Goal: Task Accomplishment & Management: Use online tool/utility

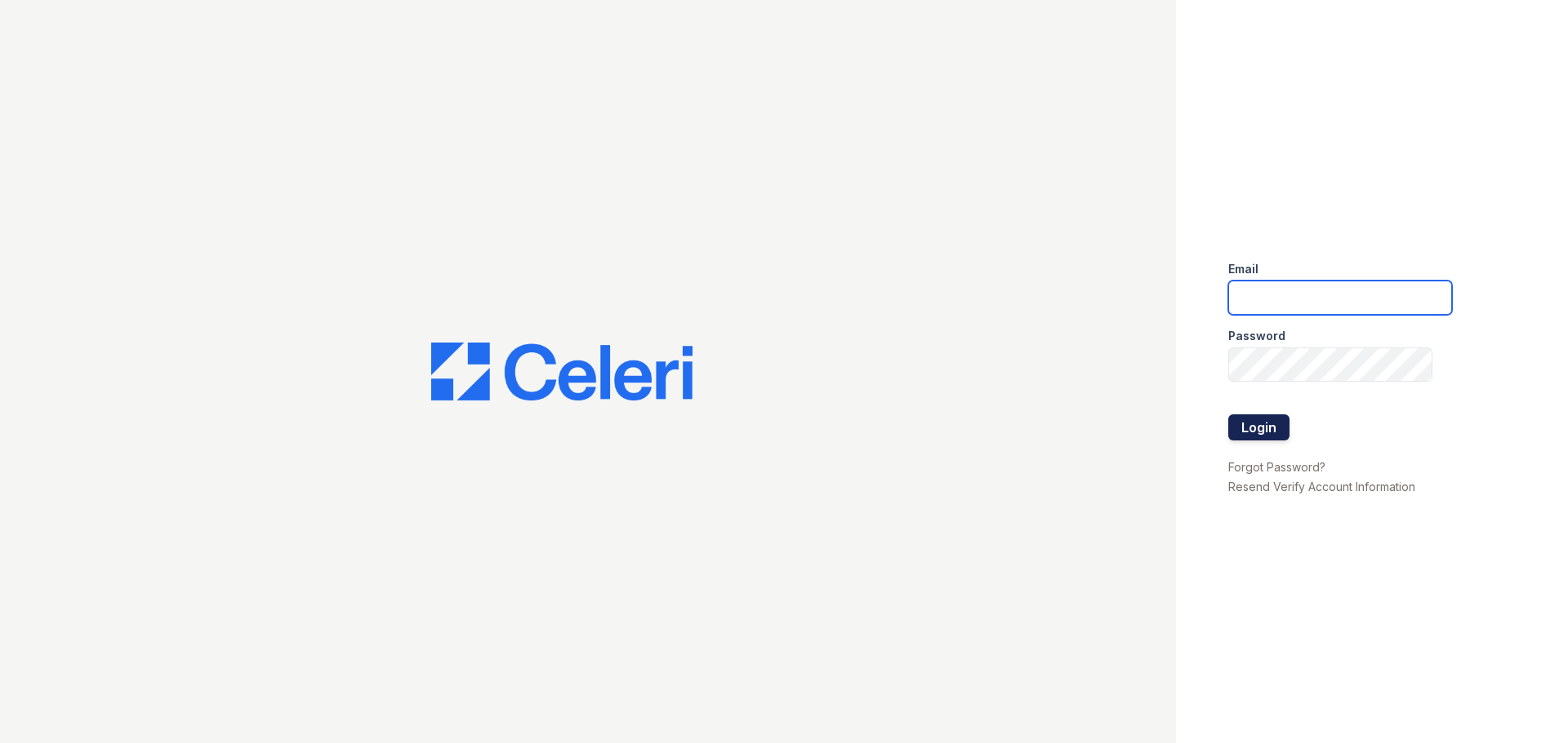
type input "[DOMAIN_NAME][EMAIL_ADDRESS][DOMAIN_NAME]"
click at [1253, 426] on button "Login" at bounding box center [1258, 427] width 61 height 26
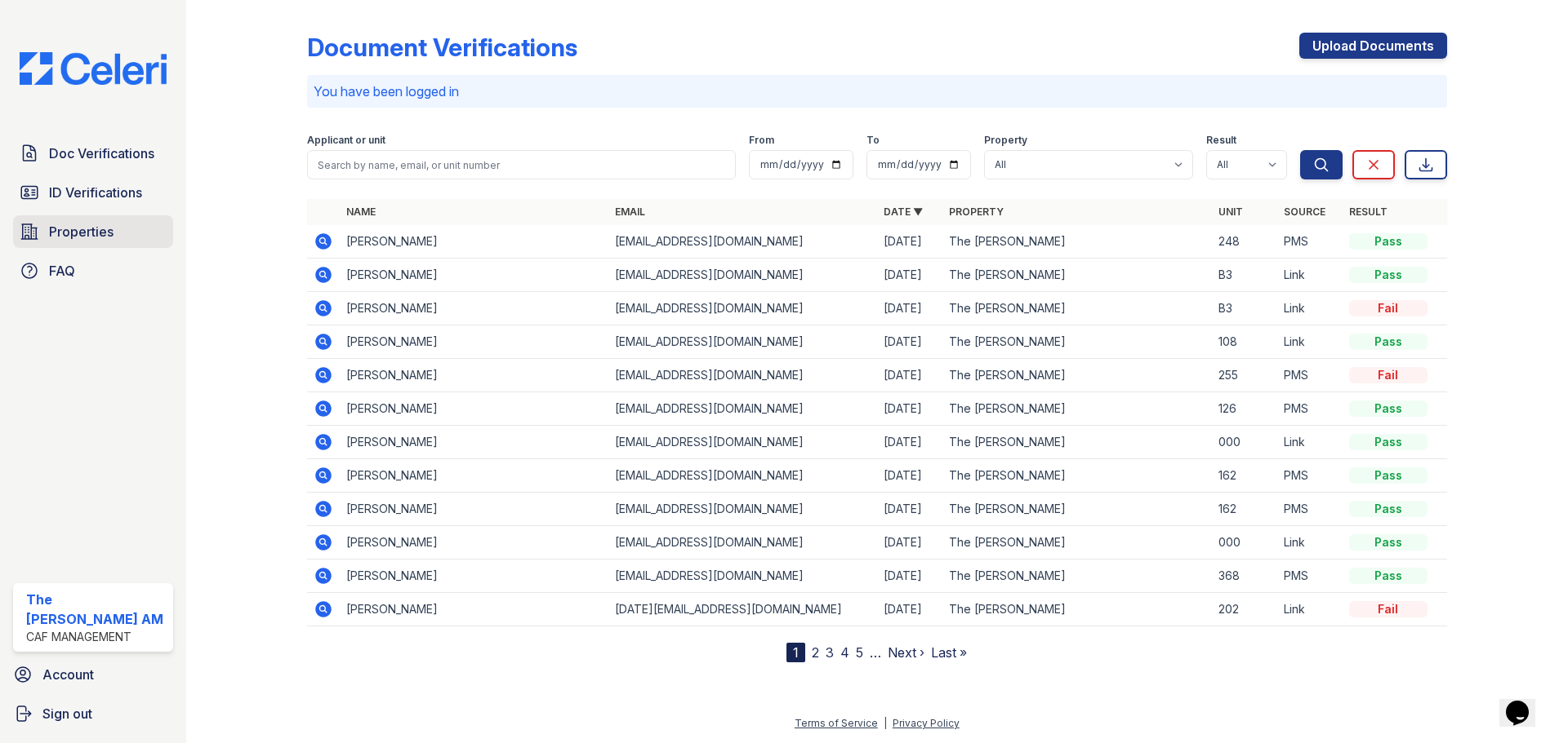
click at [85, 238] on span "Properties" at bounding box center [81, 231] width 64 height 20
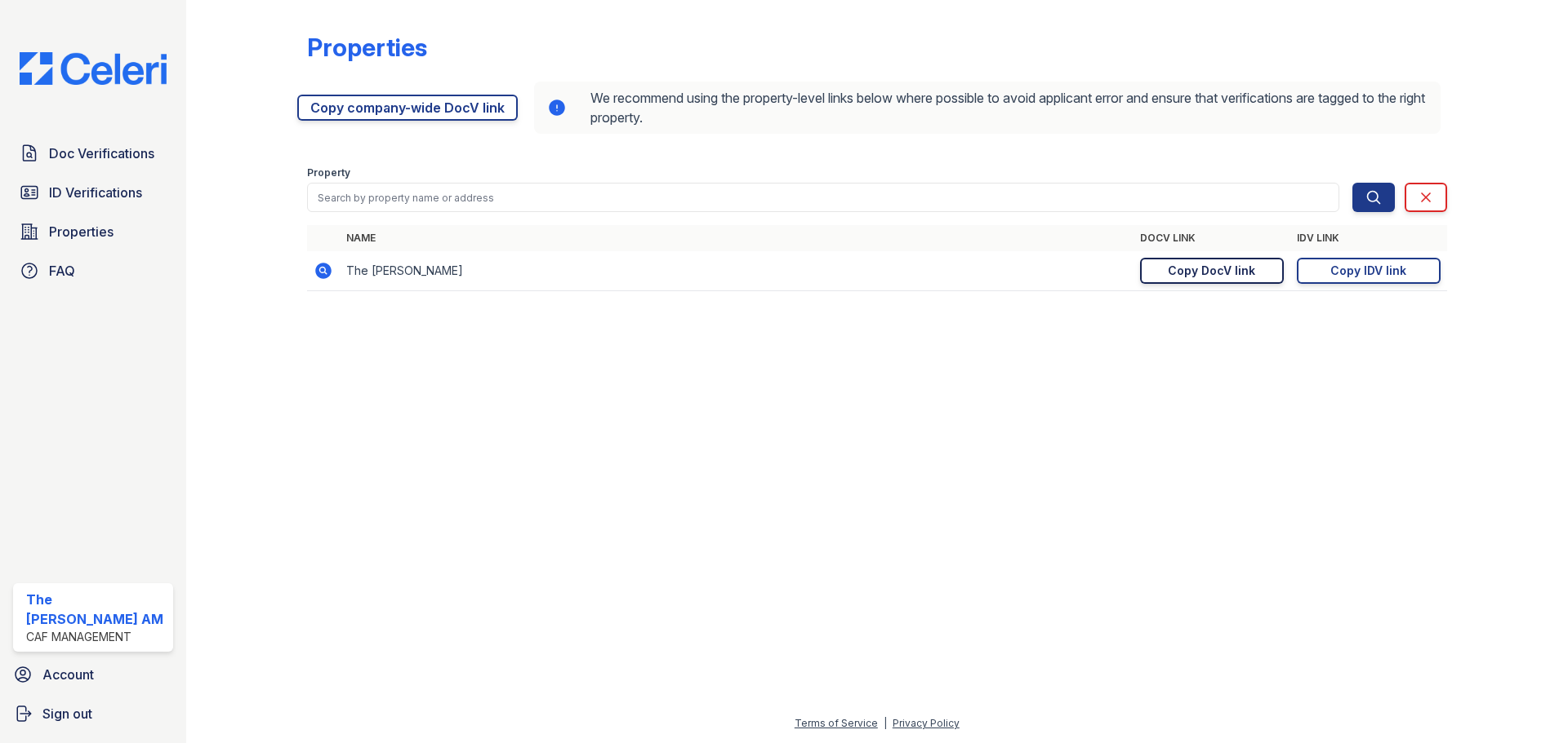
click at [1224, 275] on div "Copy DocV link" at bounding box center [1211, 271] width 87 height 16
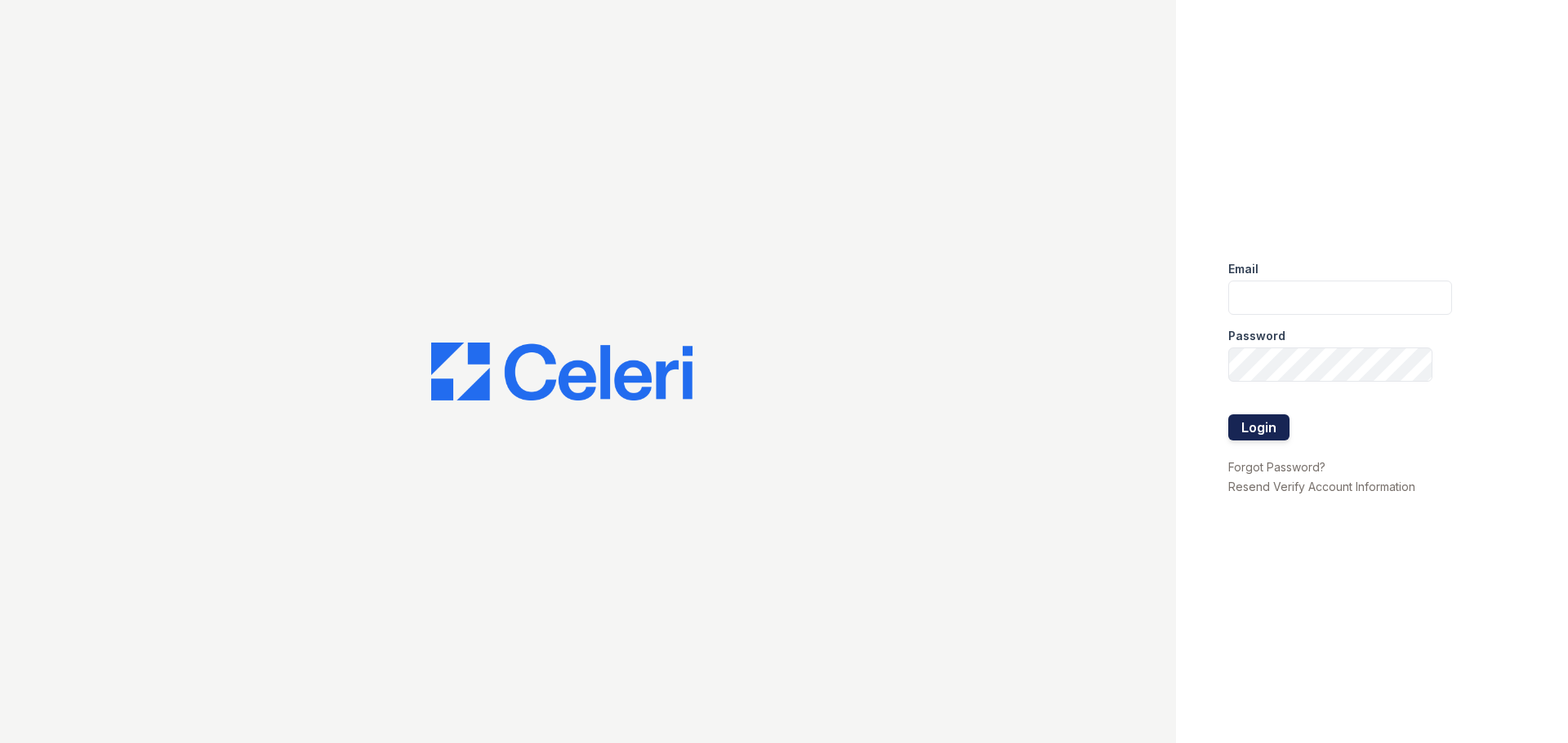
type input "[DOMAIN_NAME][EMAIL_ADDRESS][DOMAIN_NAME]"
click at [1261, 432] on button "Login" at bounding box center [1258, 427] width 61 height 26
